Goal: Navigation & Orientation: Find specific page/section

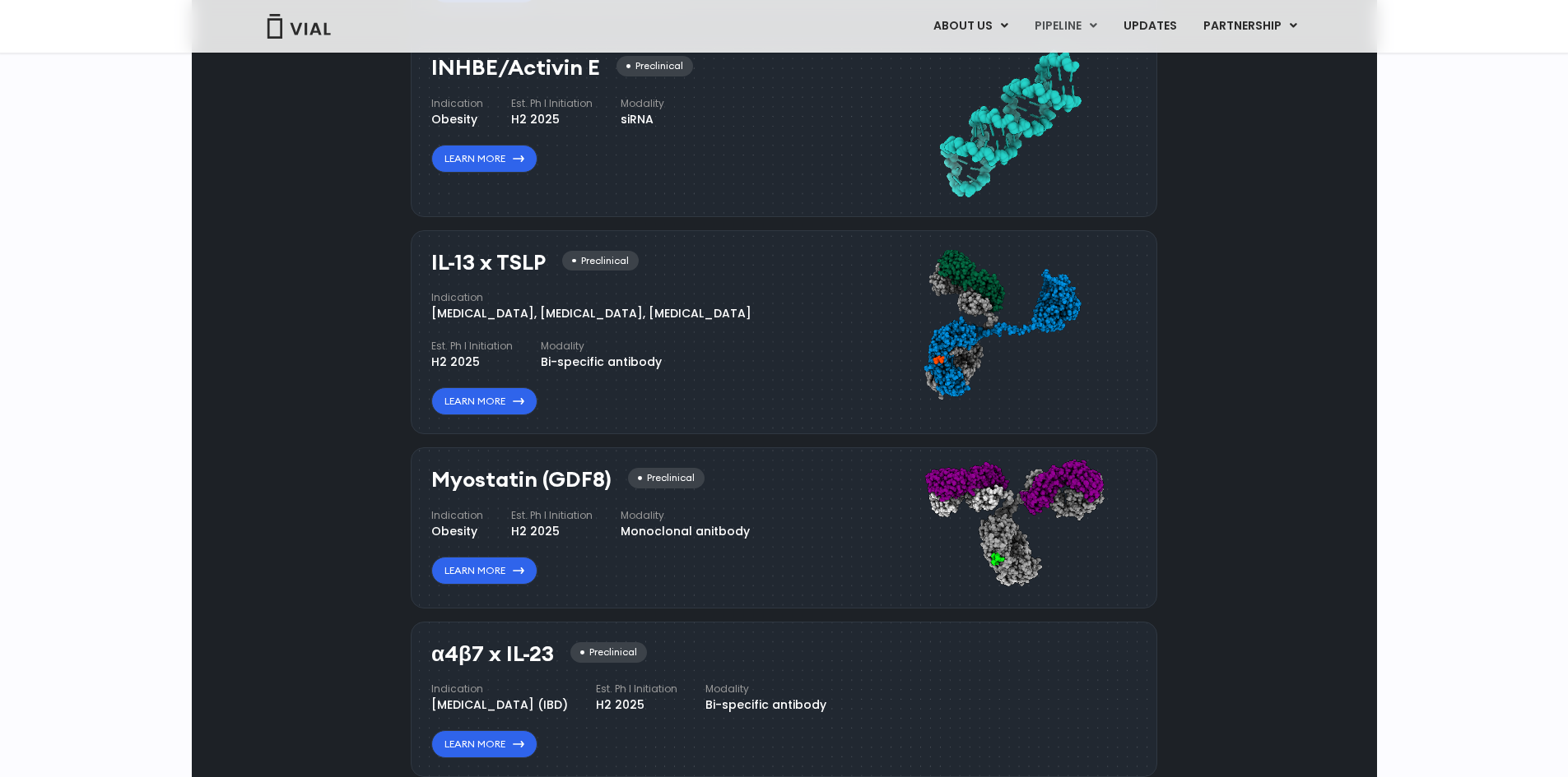
scroll to position [1061, 0]
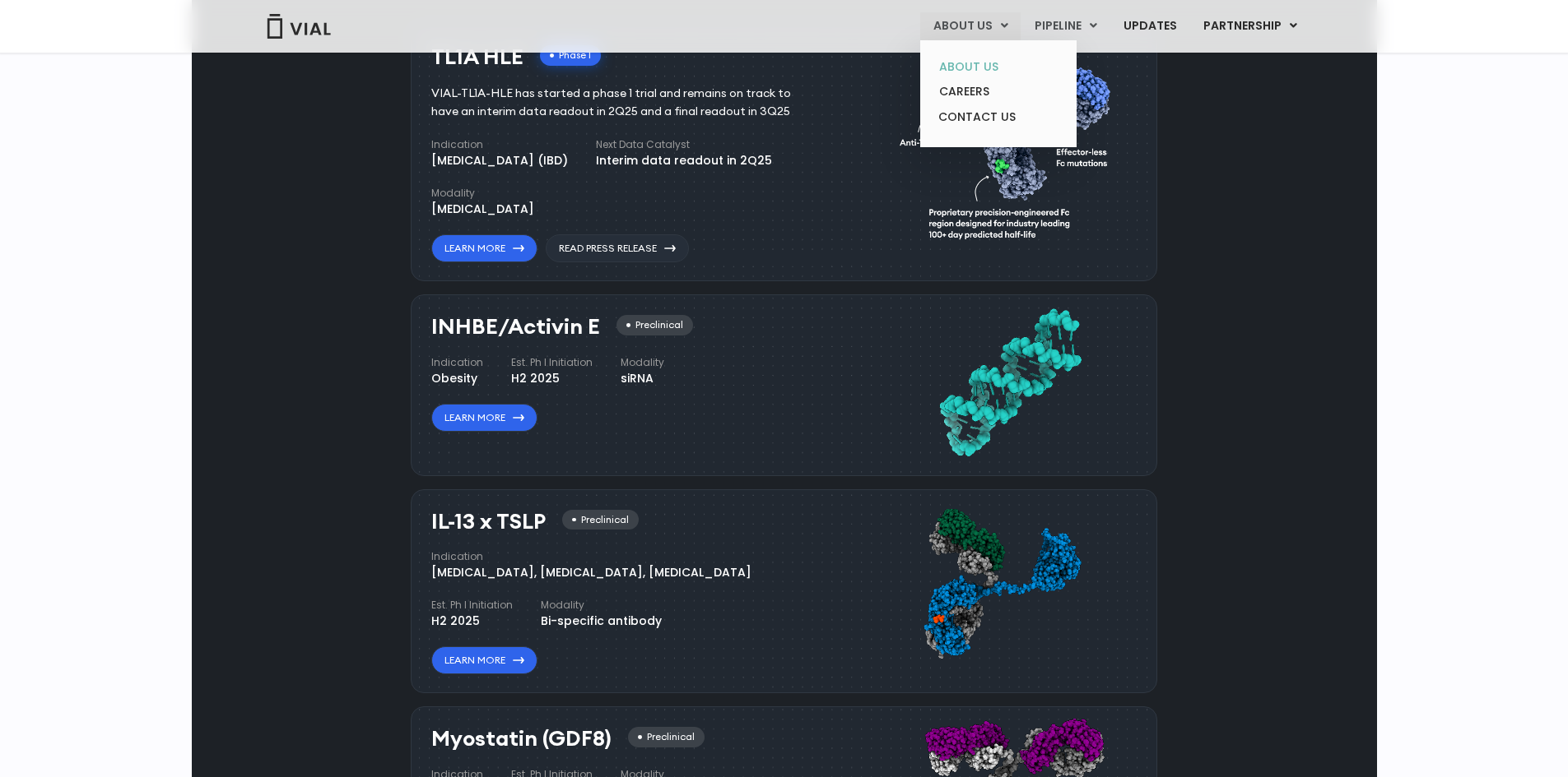
click at [989, 64] on link "ABOUT US" at bounding box center [997, 67] width 144 height 25
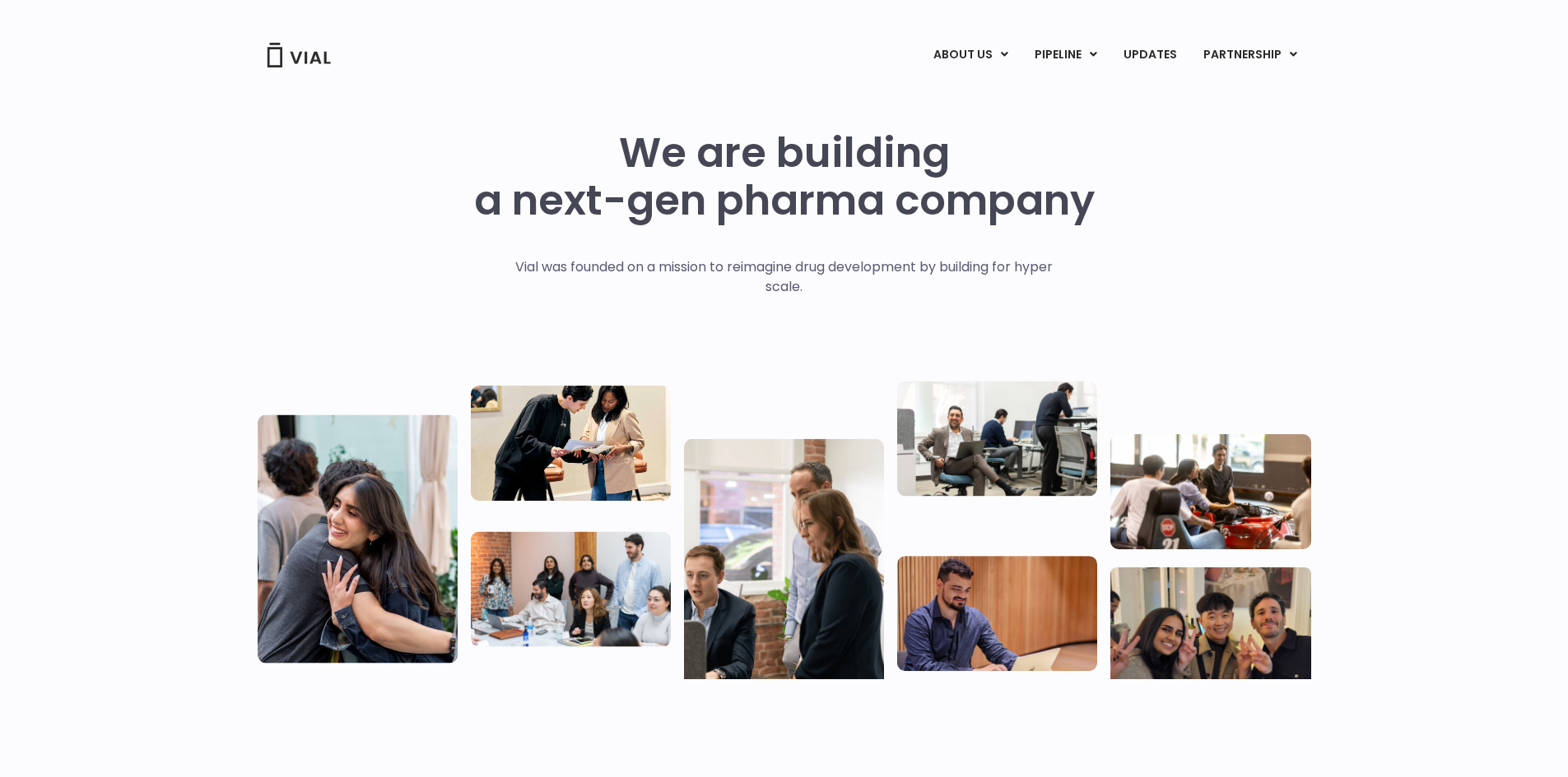
click at [311, 61] on img at bounding box center [299, 55] width 66 height 25
